Goal: Contribute content

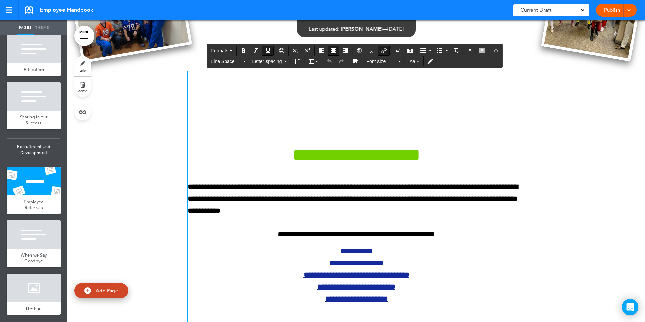
scroll to position [9791, 0]
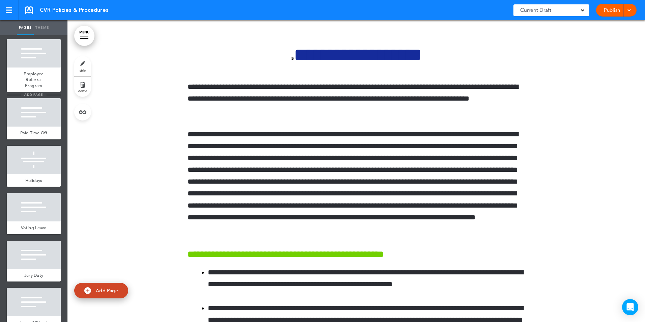
scroll to position [2004, 0]
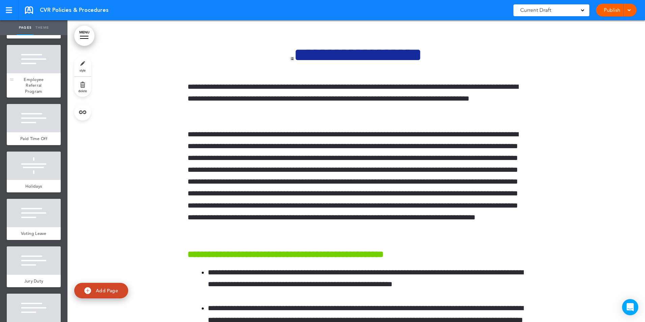
click at [28, 94] on span "Employee Referral Program" at bounding box center [34, 86] width 20 height 18
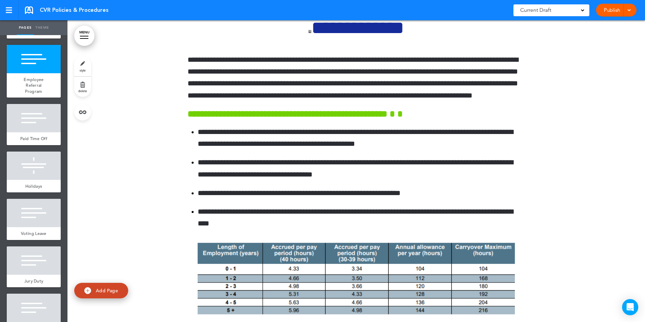
scroll to position [29721, 0]
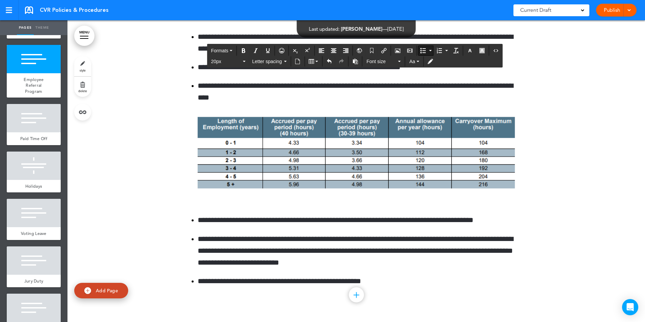
scroll to position [29856, 0]
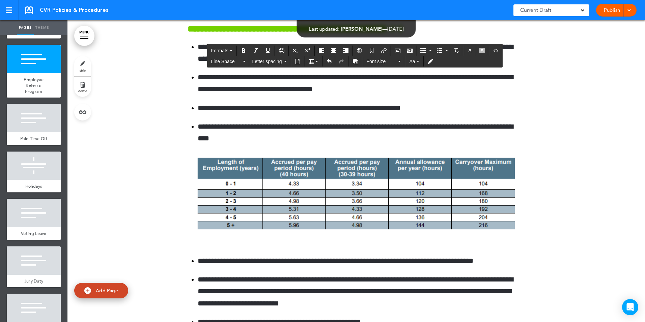
drag, startPoint x: 428, startPoint y: 250, endPoint x: 184, endPoint y: 209, distance: 247.9
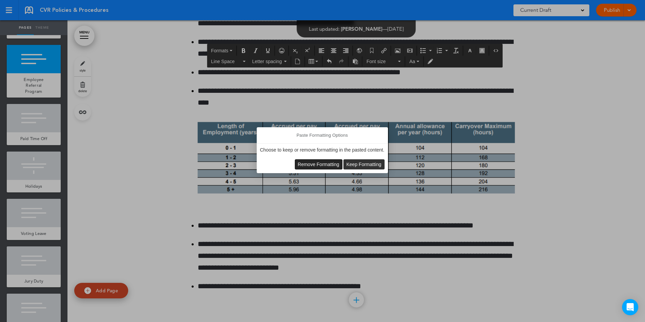
click at [319, 163] on span "Remove Formatting" at bounding box center [318, 164] width 41 height 5
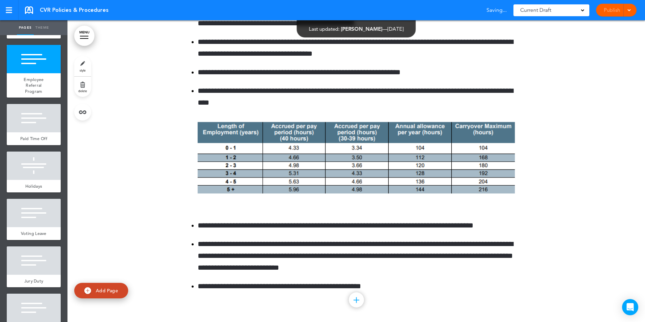
click at [613, 7] on div "Publish Publish Preview Draft" at bounding box center [616, 10] width 40 height 13
click at [628, 11] on span at bounding box center [629, 9] width 4 height 4
click at [584, 24] on span "Publish" at bounding box center [590, 25] width 15 height 6
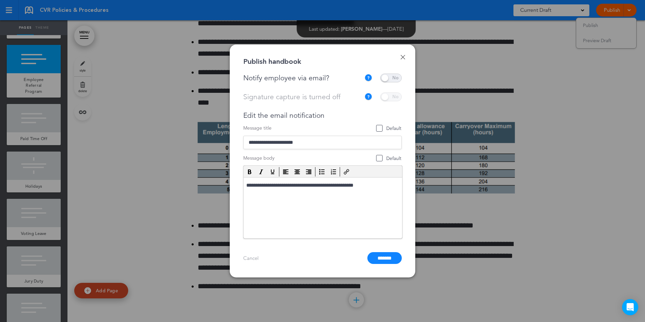
click at [395, 77] on span at bounding box center [391, 78] width 22 height 9
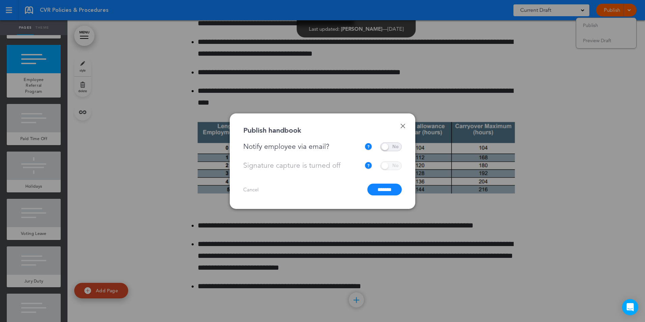
click at [376, 189] on input "*******" at bounding box center [384, 189] width 34 height 12
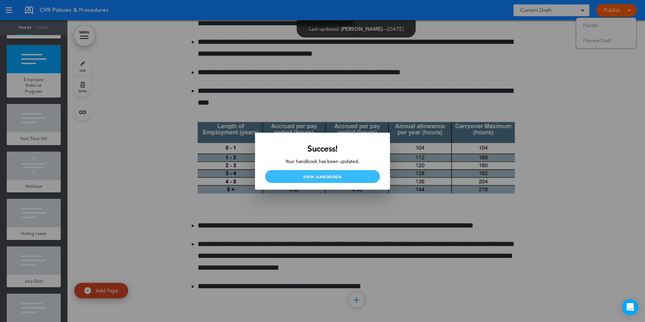
click at [343, 178] on link "View Handbook" at bounding box center [322, 176] width 115 height 13
click at [335, 177] on link "View Handbook" at bounding box center [322, 176] width 115 height 13
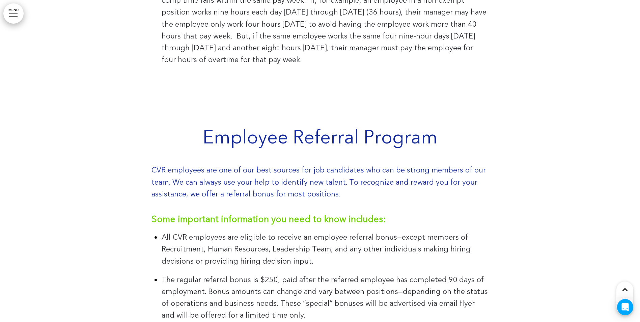
scroll to position [29579, 0]
